Goal: Task Accomplishment & Management: Manage account settings

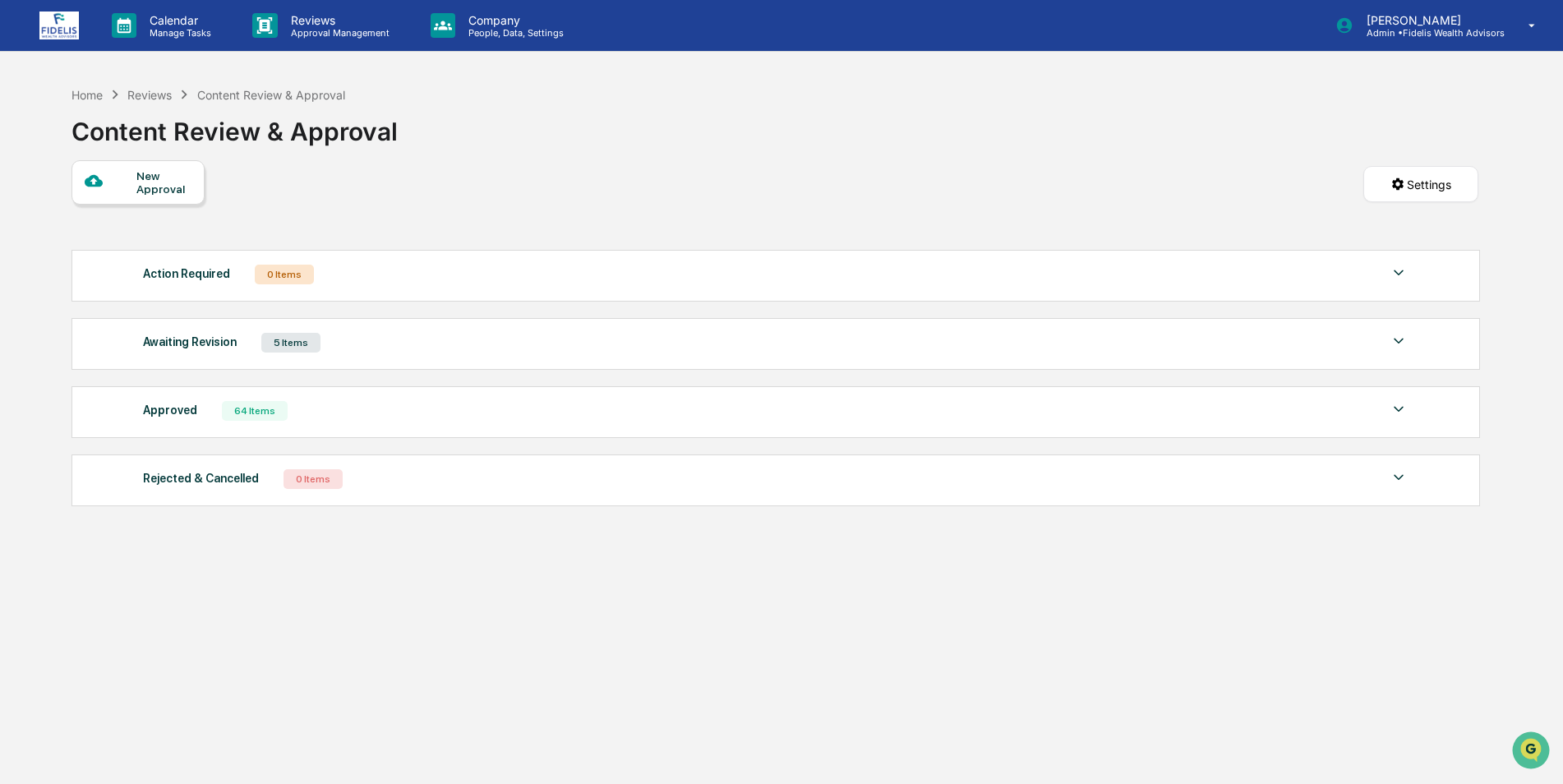
click at [803, 341] on div "Awaiting Revision 5 Items" at bounding box center [776, 342] width 1267 height 23
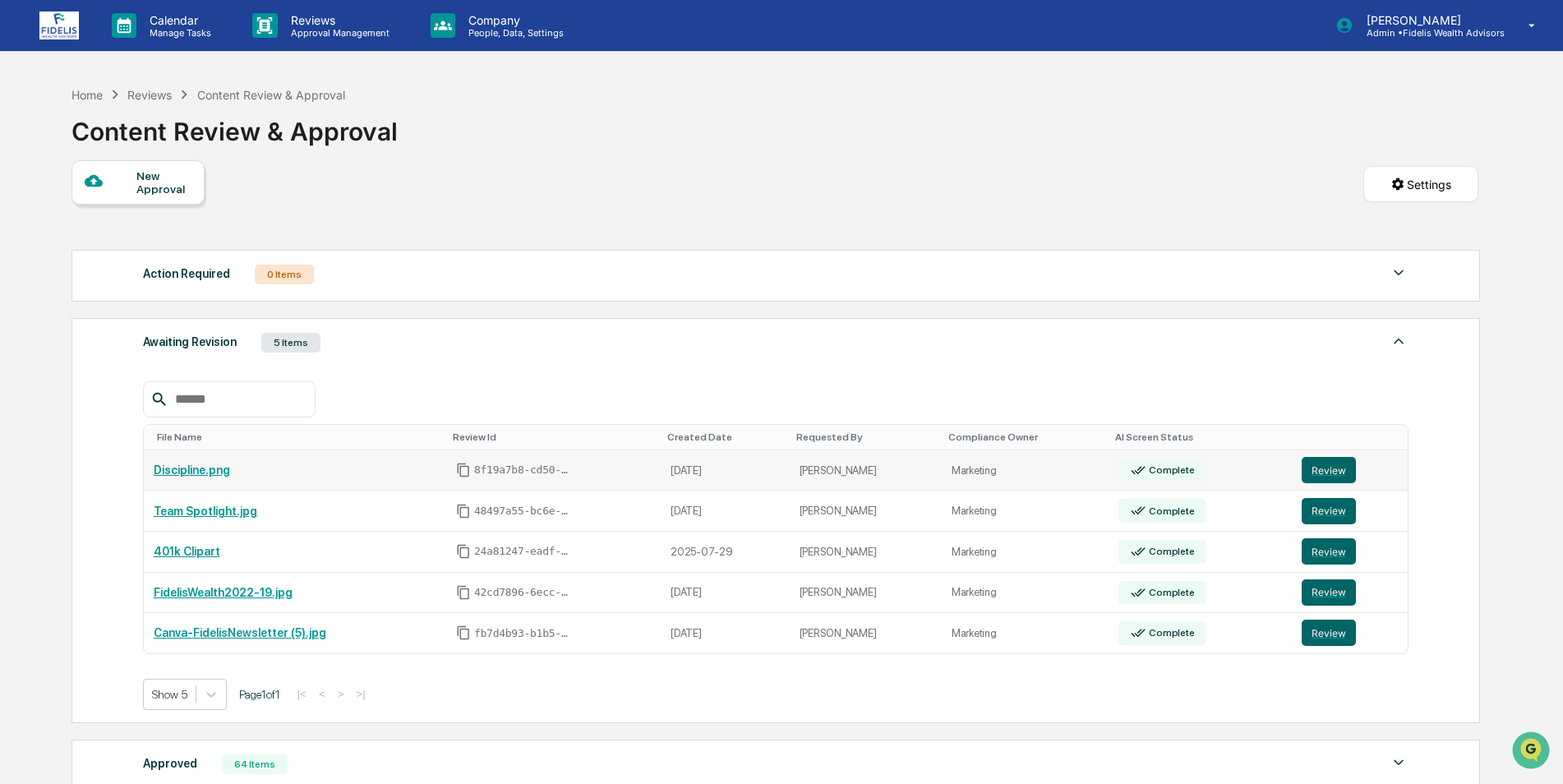
click at [169, 471] on link "Discipline.png" at bounding box center [192, 470] width 77 height 13
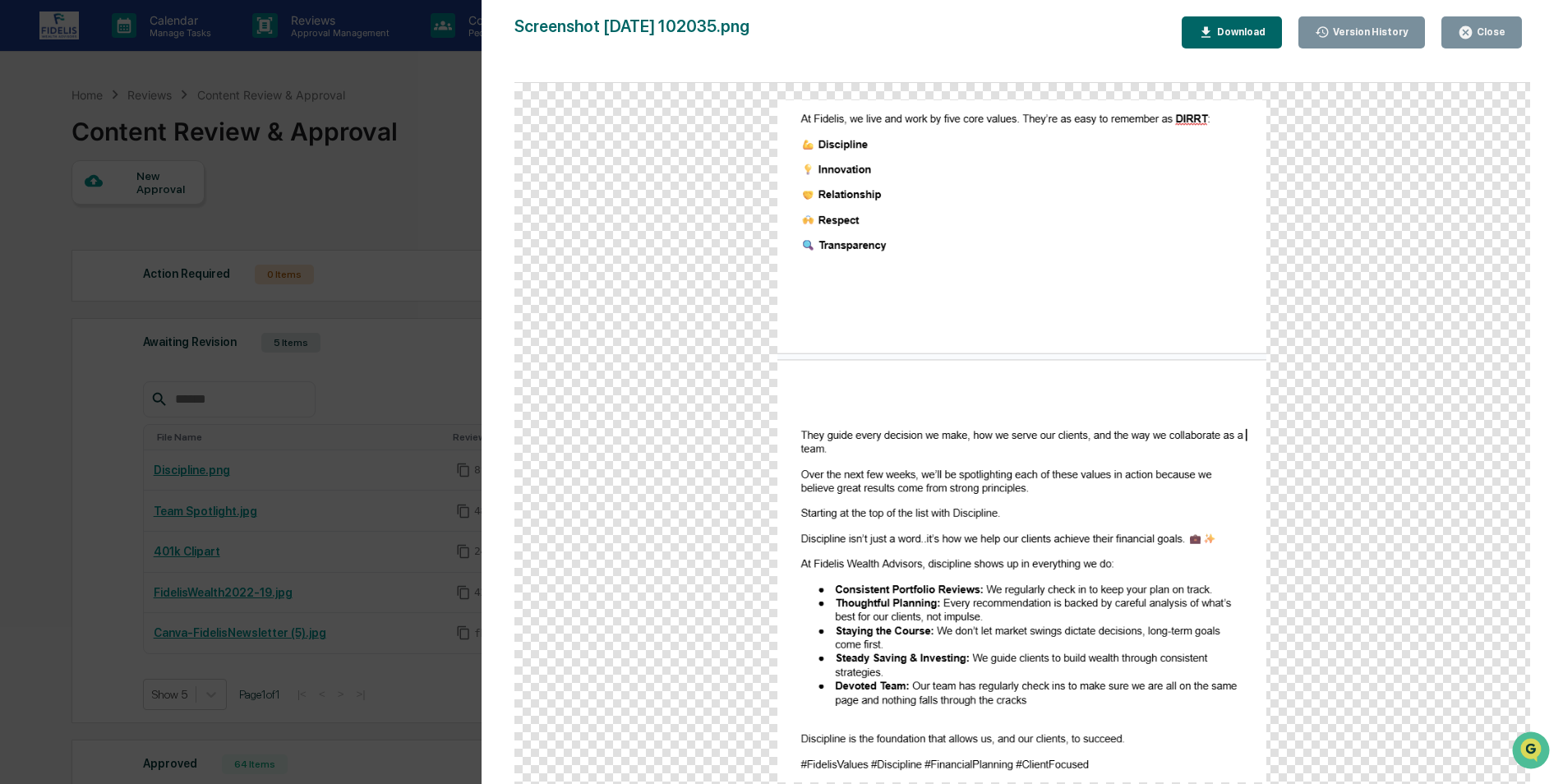
click at [1490, 22] on button "Close" at bounding box center [1482, 32] width 80 height 32
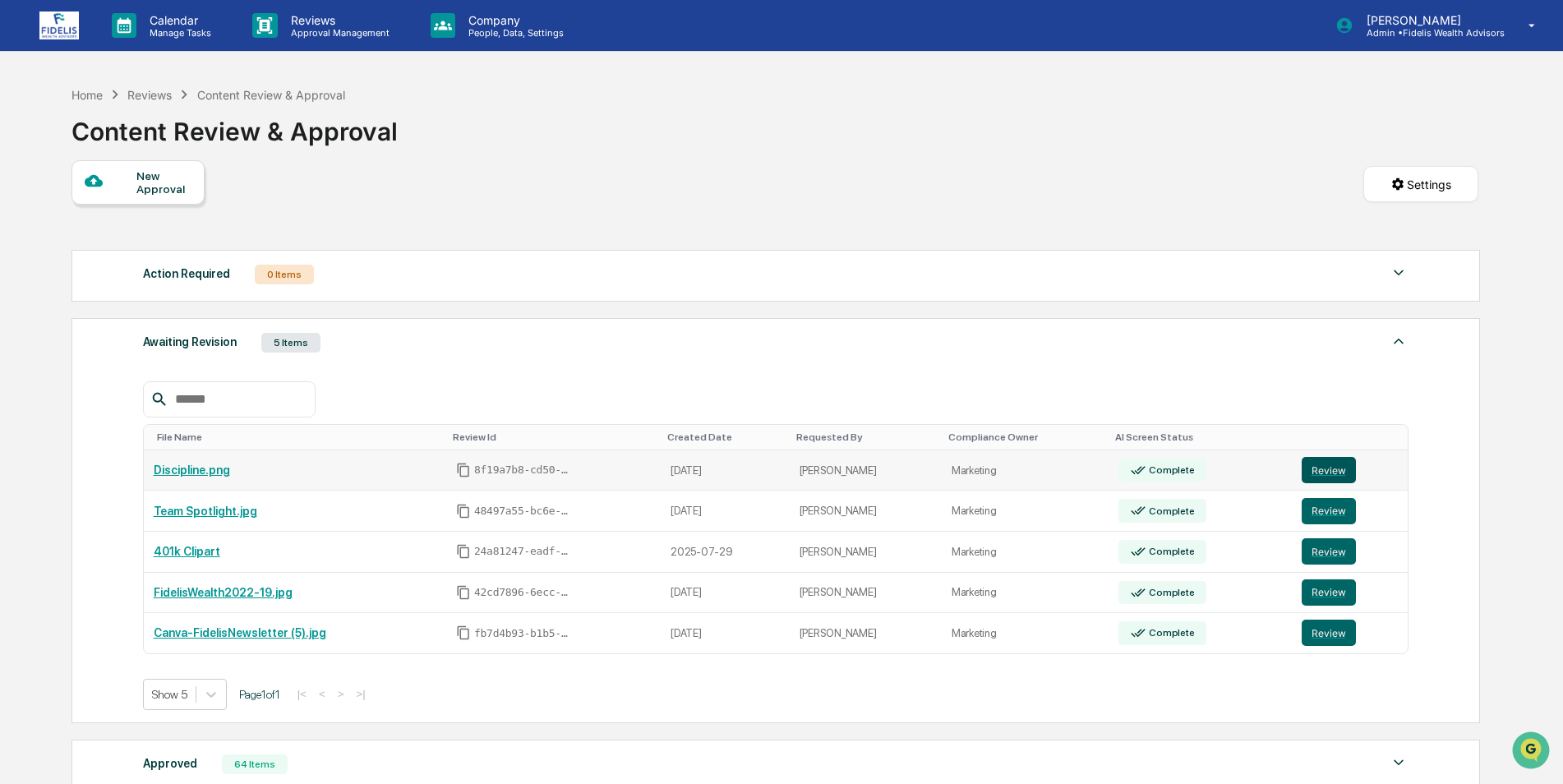
click at [1316, 468] on button "Review" at bounding box center [1329, 470] width 55 height 26
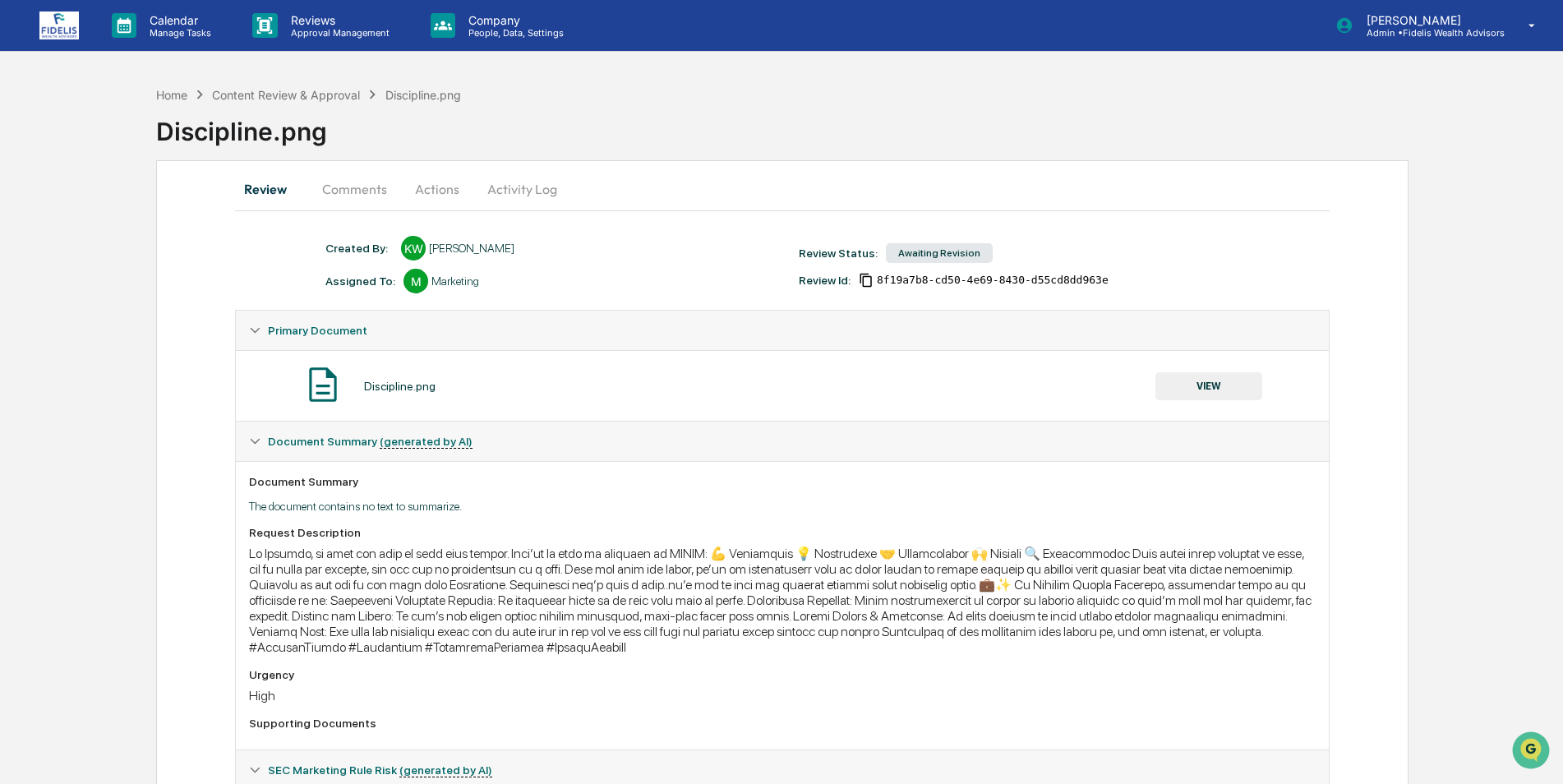
scroll to position [121, 0]
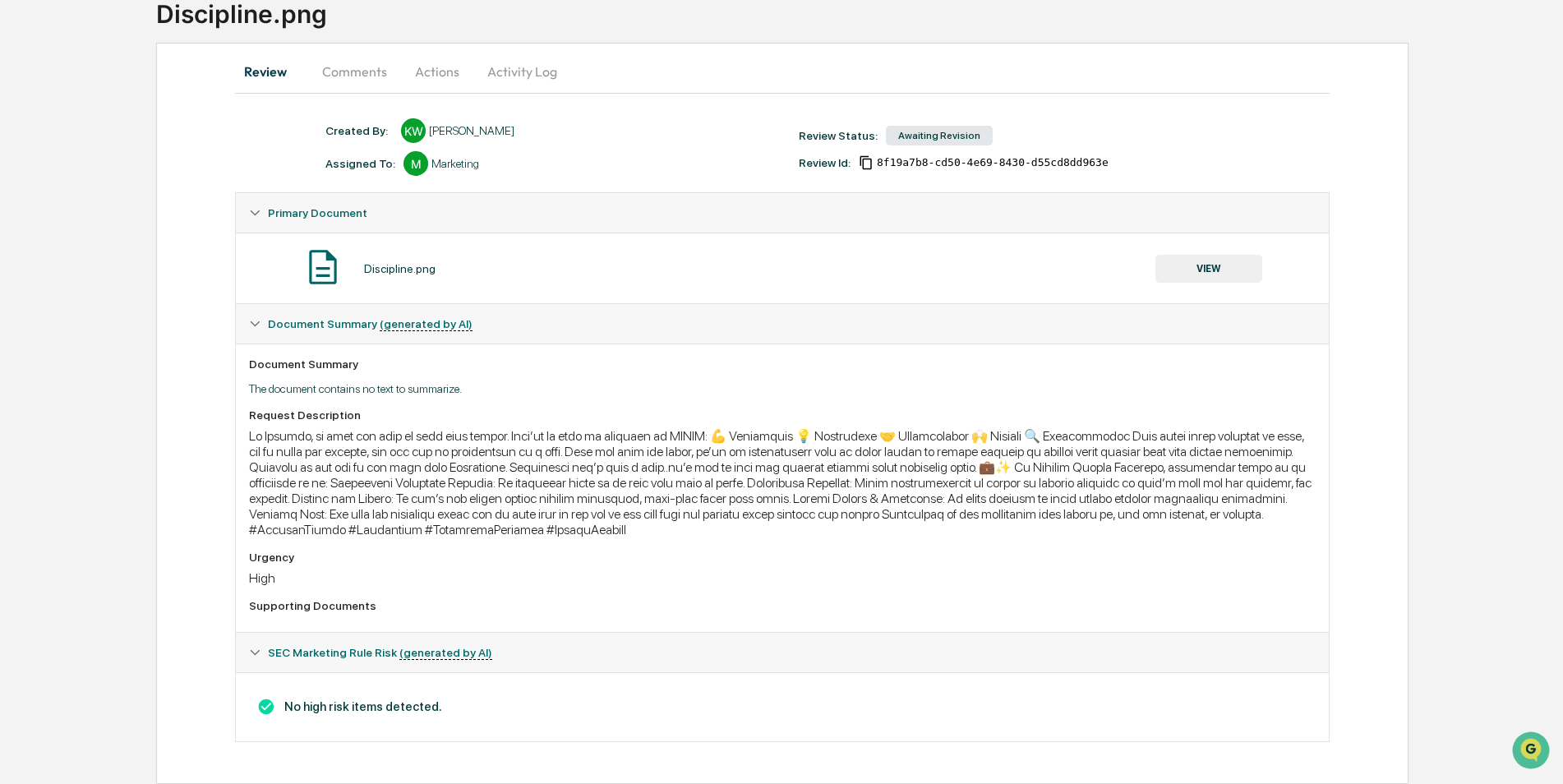
click at [375, 72] on button "Comments" at bounding box center [354, 71] width 91 height 39
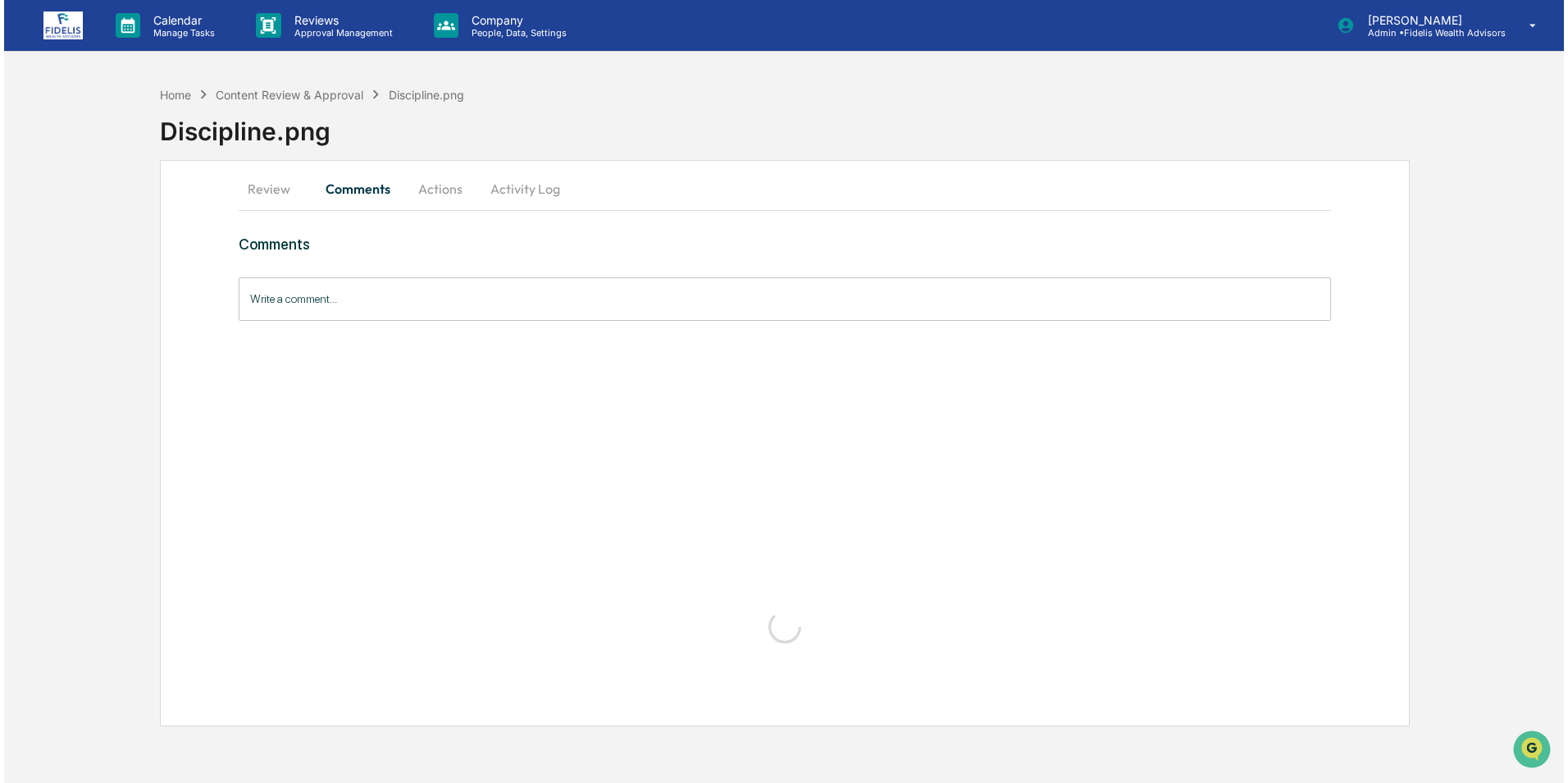
scroll to position [0, 0]
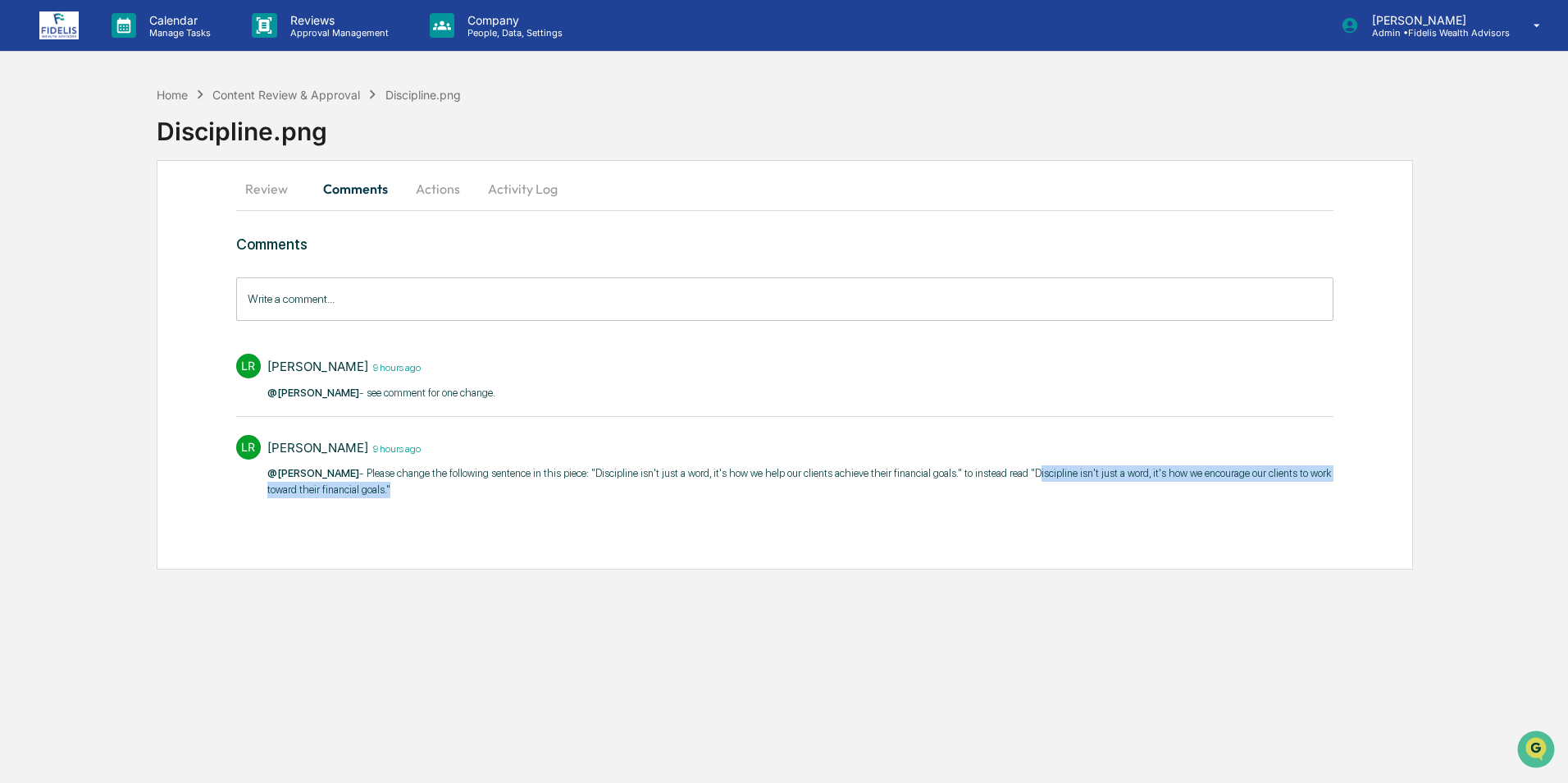
drag, startPoint x: 1002, startPoint y: 474, endPoint x: 352, endPoint y: 491, distance: 650.2
click at [352, 491] on p "@Karley Winder - Please change the following sentence in this piece: "Disciplin…" at bounding box center [800, 481] width 1066 height 32
copy p "Discipline isn't just a word, it's how we encourage our clients to work toward …"
click at [1086, 477] on p "@Karley Winder - Please change the following sentence in this piece: "Disciplin…" at bounding box center [800, 481] width 1066 height 32
drag, startPoint x: 1003, startPoint y: 473, endPoint x: 352, endPoint y: 496, distance: 651.4
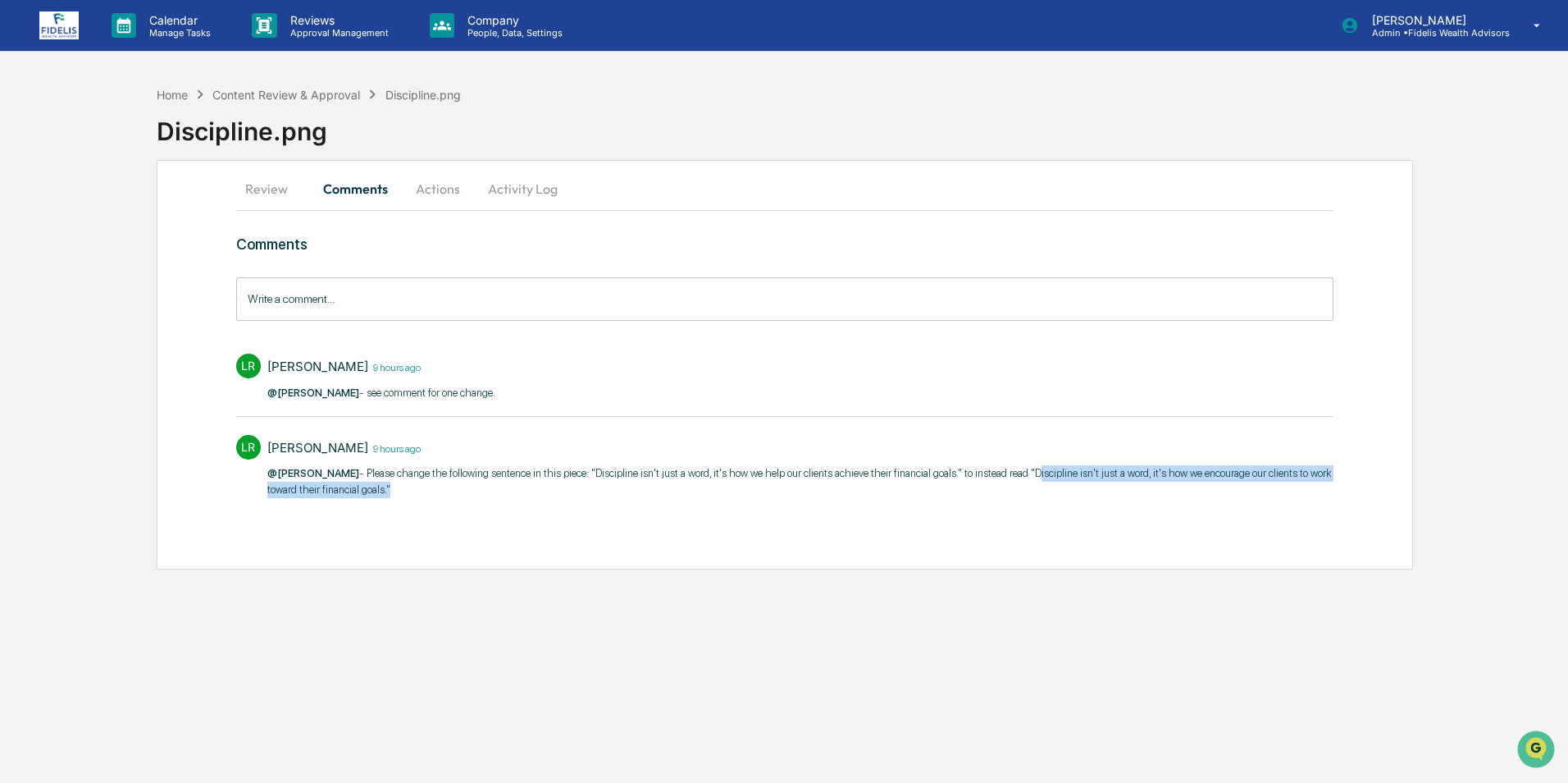
click at [352, 496] on p "@Karley Winder - Please change the following sentence in this piece: "Disciplin…" at bounding box center [800, 481] width 1066 height 32
copy p "Discipline isn't just a word, it's how we encourage our clients to work toward …"
